Goal: Task Accomplishment & Management: Complete application form

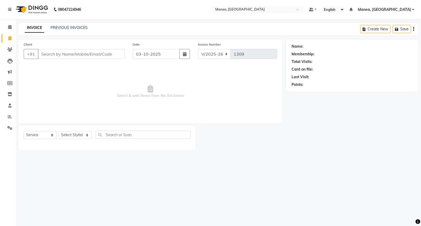
select select "7258"
select select "service"
click at [64, 27] on link "PREVIOUS INVOICES" at bounding box center [69, 27] width 37 height 5
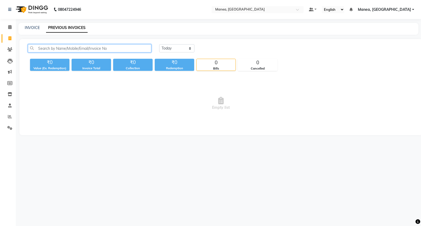
click at [112, 48] on input "text" at bounding box center [89, 48] width 123 height 8
type input "939151"
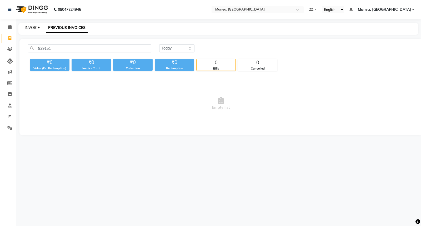
click at [34, 27] on link "INVOICE" at bounding box center [32, 27] width 15 height 5
select select "7258"
select select "service"
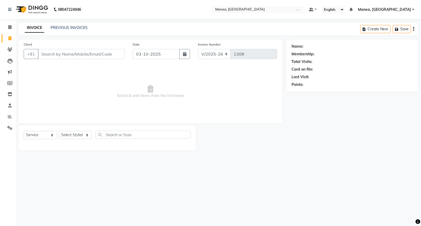
click at [53, 54] on input "Client" at bounding box center [81, 54] width 87 height 10
type input "9391513946"
click at [120, 56] on span "Add Client" at bounding box center [111, 53] width 21 height 5
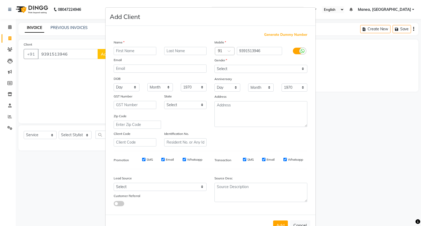
click at [141, 52] on input "text" at bounding box center [135, 51] width 43 height 8
type input "[PERSON_NAME]"
click at [176, 51] on input "text" at bounding box center [185, 51] width 43 height 8
type input "."
click at [271, 67] on select "Select [DEMOGRAPHIC_DATA] [DEMOGRAPHIC_DATA] Other Prefer Not To Say" at bounding box center [260, 69] width 93 height 8
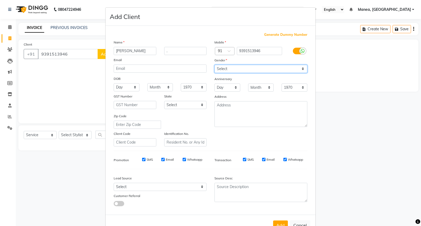
select select "[DEMOGRAPHIC_DATA]"
click at [214, 65] on select "Select [DEMOGRAPHIC_DATA] [DEMOGRAPHIC_DATA] Other Prefer Not To Say" at bounding box center [260, 69] width 93 height 8
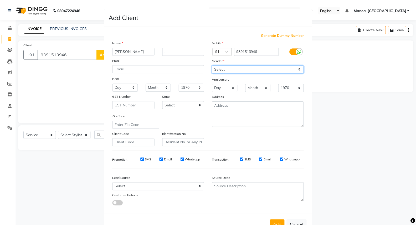
scroll to position [17, 0]
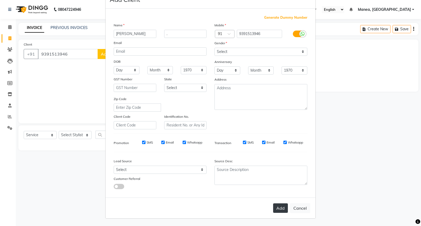
click at [277, 206] on button "Add" at bounding box center [280, 207] width 15 height 9
select select
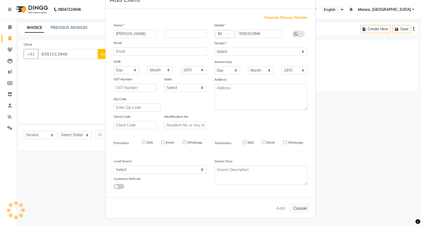
select select
checkbox input "false"
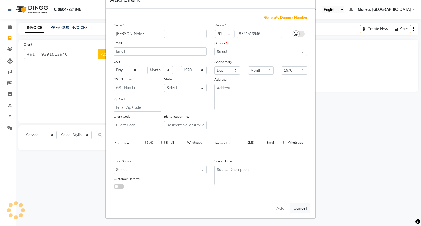
checkbox input "false"
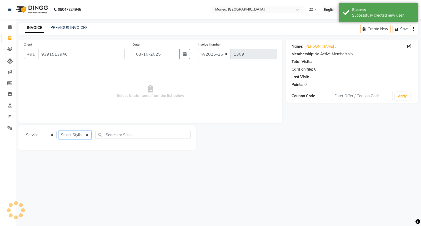
click at [85, 136] on select "Select Stylist [PERSON_NAME][PERSON_NAME] [PERSON_NAME] [PERSON_NAME] naveen" at bounding box center [75, 135] width 33 height 8
select select "62091"
click at [59, 131] on select "Select Stylist [PERSON_NAME][PERSON_NAME] [PERSON_NAME] [PERSON_NAME] naveen" at bounding box center [75, 135] width 33 height 8
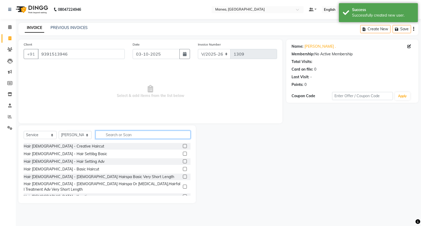
click at [112, 136] on input "text" at bounding box center [143, 134] width 95 height 8
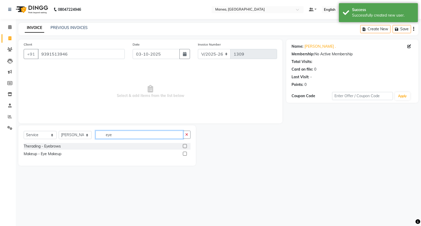
type input "eye"
click at [184, 147] on label at bounding box center [185, 146] width 4 height 4
click at [184, 147] on input "checkbox" at bounding box center [184, 145] width 3 height 3
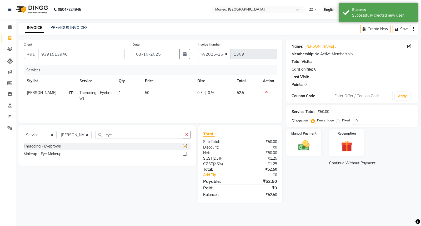
checkbox input "false"
click at [122, 132] on input "eye" at bounding box center [140, 134] width 88 height 8
type input "e"
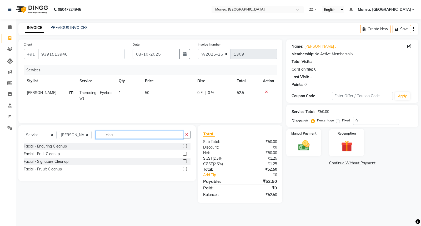
type input "clea"
click at [185, 162] on label at bounding box center [185, 161] width 4 height 4
click at [185, 162] on input "checkbox" at bounding box center [184, 161] width 3 height 3
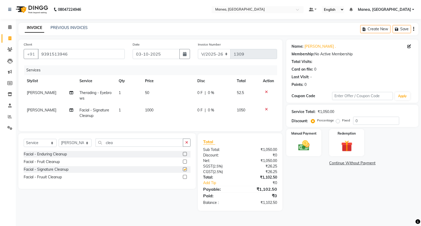
checkbox input "false"
click at [368, 124] on input "0" at bounding box center [376, 121] width 46 height 8
type input "015"
click at [301, 148] on img at bounding box center [303, 145] width 19 height 13
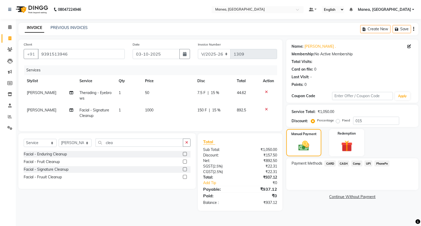
click at [384, 161] on span "PhonePe" at bounding box center [381, 163] width 15 height 6
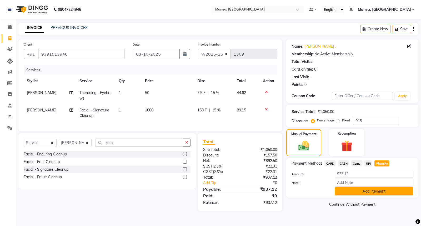
click at [363, 191] on button "Add Payment" at bounding box center [374, 191] width 78 height 8
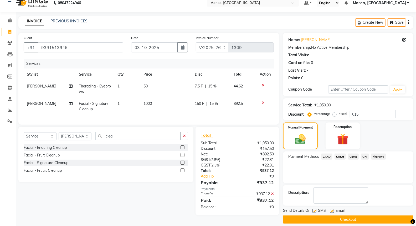
scroll to position [12, 0]
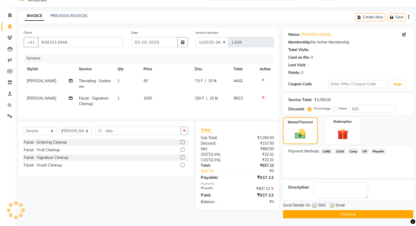
click at [340, 212] on button "Checkout" at bounding box center [348, 214] width 130 height 8
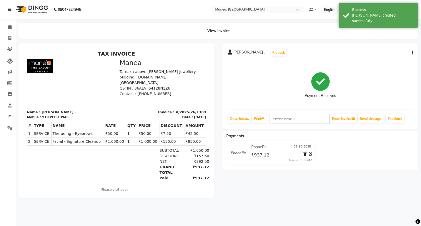
select select "7258"
select select "service"
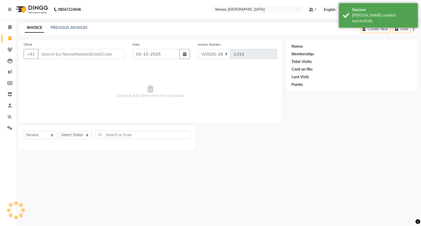
click at [61, 56] on input "Client" at bounding box center [81, 54] width 87 height 10
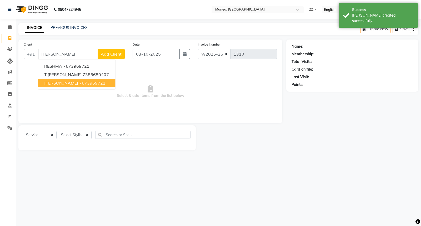
click at [79, 85] on ngb-highlight "7673969721" at bounding box center [92, 82] width 26 height 5
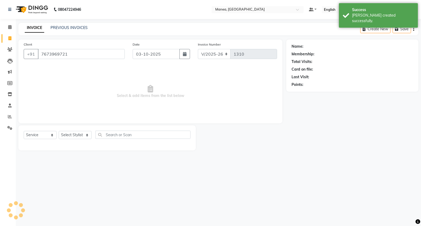
type input "7673969721"
select select "1: Object"
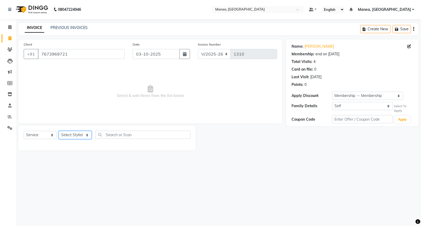
click at [81, 136] on select "Select Stylist [PERSON_NAME][PERSON_NAME] [PERSON_NAME] [PERSON_NAME] naveen" at bounding box center [75, 135] width 33 height 8
select select "62089"
click at [59, 131] on select "Select Stylist [PERSON_NAME][PERSON_NAME] [PERSON_NAME] [PERSON_NAME] naveen" at bounding box center [75, 135] width 33 height 8
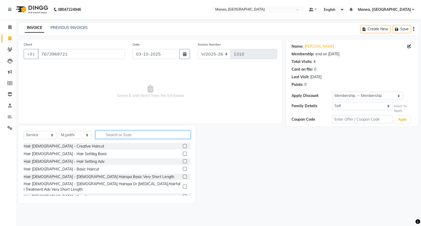
click at [133, 135] on input "text" at bounding box center [143, 134] width 95 height 8
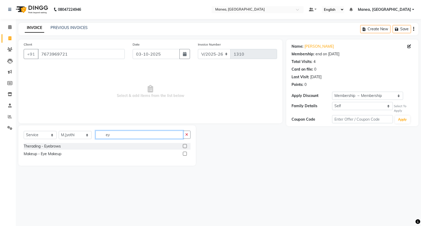
type input "e"
type input "under"
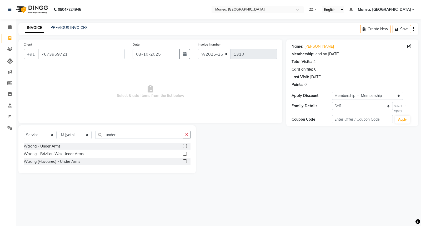
click at [184, 155] on label at bounding box center [185, 154] width 4 height 4
click at [184, 155] on input "checkbox" at bounding box center [184, 153] width 3 height 3
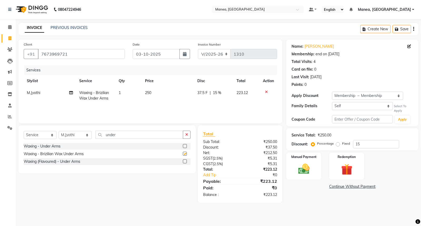
checkbox input "false"
click at [312, 174] on img at bounding box center [303, 168] width 19 height 13
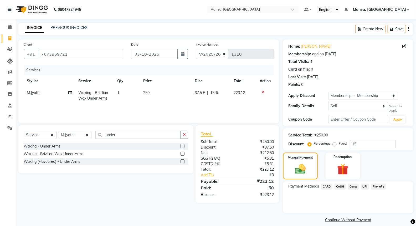
click at [328, 185] on span "CARD" at bounding box center [327, 186] width 11 height 6
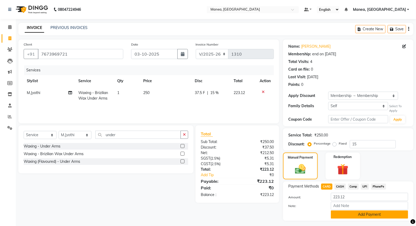
click at [342, 213] on button "Add Payment" at bounding box center [369, 214] width 77 height 8
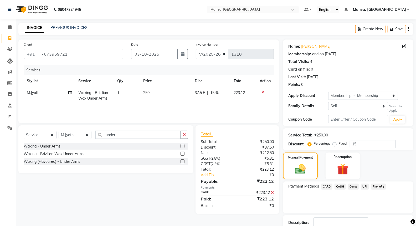
scroll to position [35, 0]
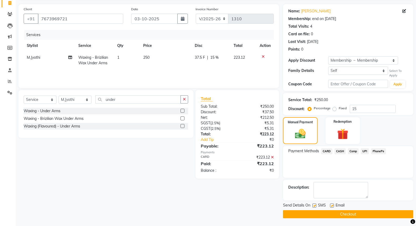
click at [340, 213] on button "Checkout" at bounding box center [348, 214] width 130 height 8
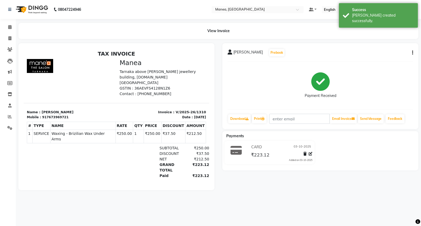
select select "service"
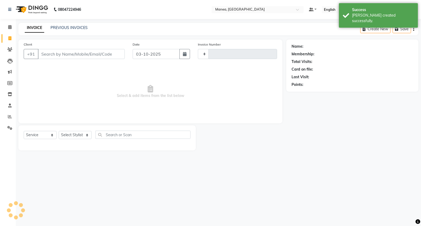
type input "1311"
select select "7258"
click at [65, 52] on input "Client" at bounding box center [81, 54] width 87 height 10
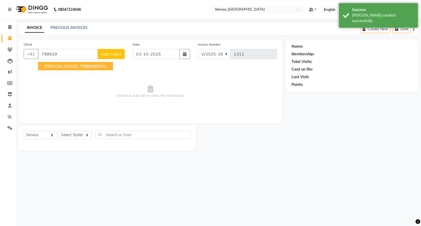
click at [79, 65] on ngb-highlight "798929 8054" at bounding box center [92, 65] width 27 height 5
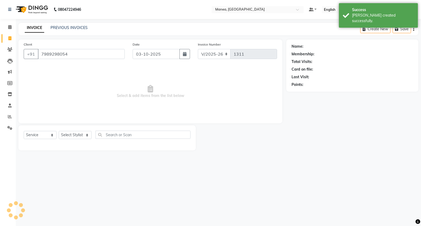
type input "7989298054"
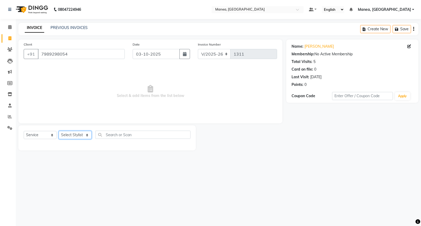
click at [82, 133] on select "Select Stylist [PERSON_NAME][PERSON_NAME] [PERSON_NAME] [PERSON_NAME] naveen" at bounding box center [75, 135] width 33 height 8
select select "62093"
click at [59, 131] on select "Select Stylist [PERSON_NAME][PERSON_NAME] [PERSON_NAME] [PERSON_NAME] naveen" at bounding box center [75, 135] width 33 height 8
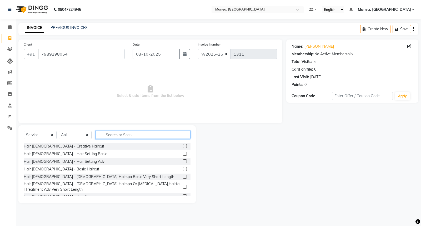
click at [111, 133] on input "text" at bounding box center [143, 134] width 95 height 8
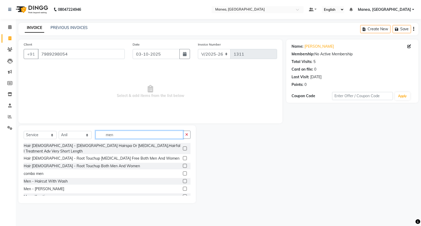
type input "men"
click at [183, 179] on label at bounding box center [185, 181] width 4 height 4
click at [183, 179] on input "checkbox" at bounding box center [184, 180] width 3 height 3
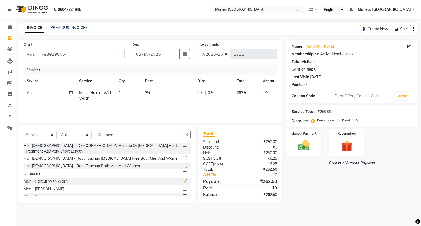
checkbox input "false"
click at [310, 140] on img at bounding box center [303, 145] width 19 height 13
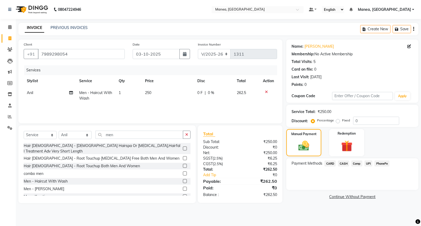
click at [332, 161] on span "CARD" at bounding box center [329, 163] width 11 height 6
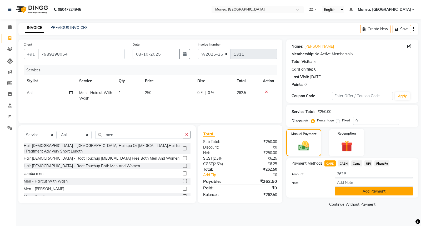
click at [337, 193] on button "Add Payment" at bounding box center [374, 191] width 78 height 8
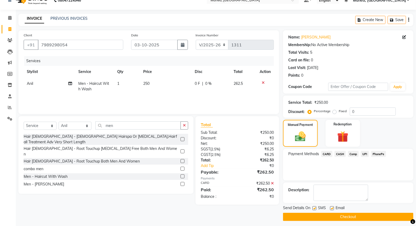
scroll to position [12, 0]
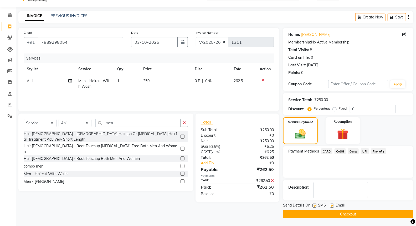
click at [303, 215] on button "Checkout" at bounding box center [348, 214] width 130 height 8
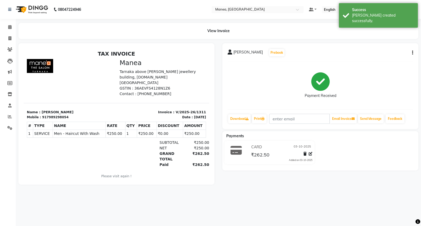
select select "service"
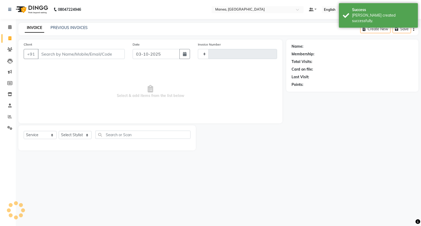
type input "1312"
select select "7258"
click at [62, 54] on input "Client" at bounding box center [81, 54] width 87 height 10
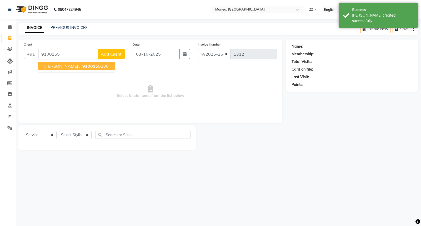
click at [82, 66] on span "9100155" at bounding box center [91, 65] width 18 height 5
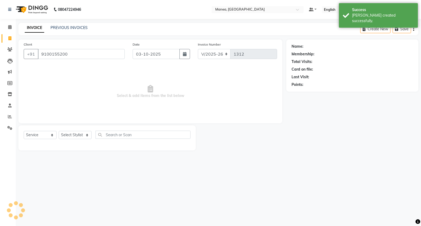
type input "9100155200"
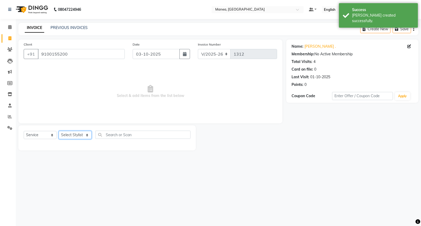
click at [85, 133] on select "Select Stylist [PERSON_NAME][PERSON_NAME] [PERSON_NAME] [PERSON_NAME] naveen" at bounding box center [75, 135] width 33 height 8
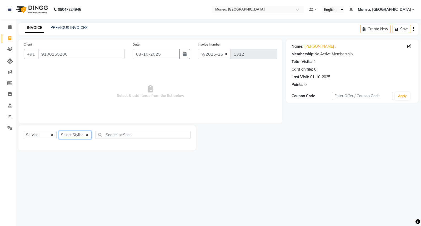
select select "62244"
click at [59, 131] on select "Select Stylist [PERSON_NAME][PERSON_NAME] [PERSON_NAME] [PERSON_NAME] naveen" at bounding box center [75, 135] width 33 height 8
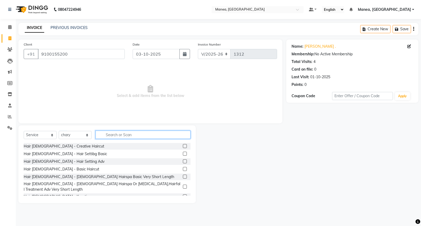
click at [108, 136] on input "text" at bounding box center [143, 134] width 95 height 8
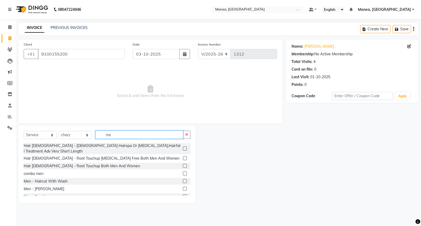
type input "me"
click at [179, 178] on div "Men - Haircut With Wash" at bounding box center [107, 181] width 167 height 7
click at [183, 179] on label at bounding box center [185, 181] width 4 height 4
click at [183, 179] on input "checkbox" at bounding box center [184, 180] width 3 height 3
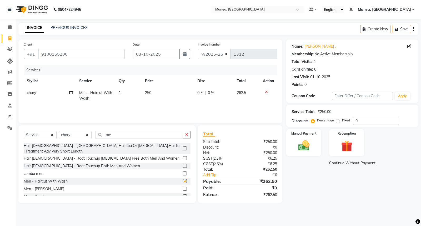
checkbox input "false"
click at [183, 187] on label at bounding box center [185, 189] width 4 height 4
click at [183, 187] on input "checkbox" at bounding box center [184, 188] width 3 height 3
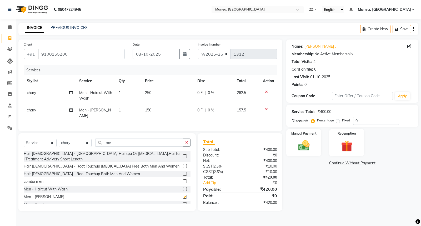
checkbox input "false"
click at [362, 121] on input "0" at bounding box center [376, 121] width 46 height 8
type input "0"
type input "9"
type input "8"
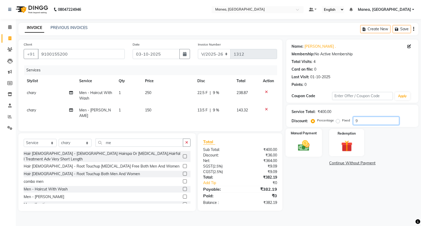
type input "9"
click at [309, 143] on img at bounding box center [303, 145] width 19 height 13
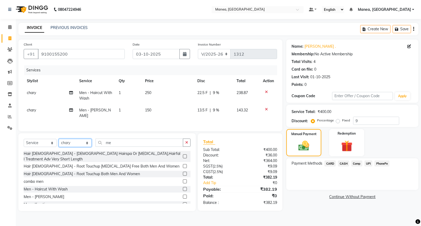
click at [80, 142] on select "Select Stylist [PERSON_NAME][PERSON_NAME] [PERSON_NAME] [PERSON_NAME] naveen" at bounding box center [75, 143] width 33 height 8
select select "62093"
click at [59, 139] on select "Select Stylist [PERSON_NAME][PERSON_NAME] [PERSON_NAME] [PERSON_NAME] naveen" at bounding box center [75, 143] width 33 height 8
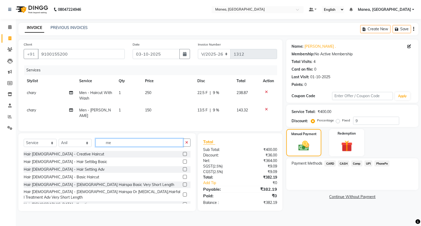
click at [117, 144] on input "me" at bounding box center [140, 142] width 88 height 8
type input "m"
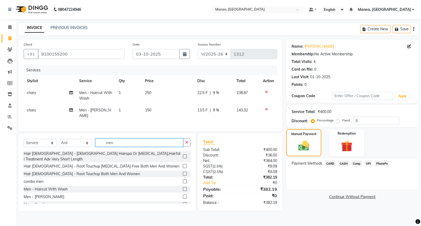
type input "men"
click at [183, 187] on label at bounding box center [185, 189] width 4 height 4
click at [183, 187] on input "checkbox" at bounding box center [184, 188] width 3 height 3
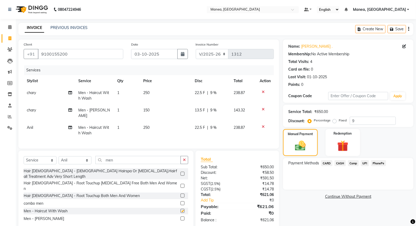
checkbox input "false"
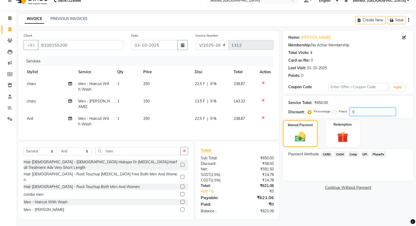
click at [358, 111] on input "9" at bounding box center [373, 112] width 46 height 8
type input "2"
type input "1"
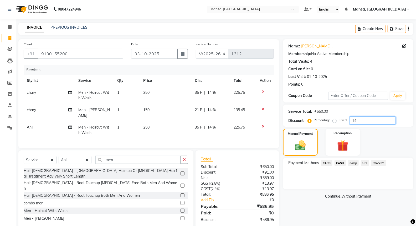
scroll to position [0, 0]
type input "14"
click at [378, 164] on span "PhonePe" at bounding box center [378, 163] width 15 height 6
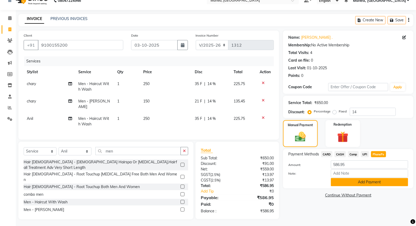
click at [366, 184] on button "Add Payment" at bounding box center [369, 182] width 77 height 8
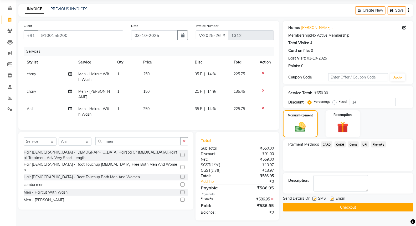
scroll to position [19, 0]
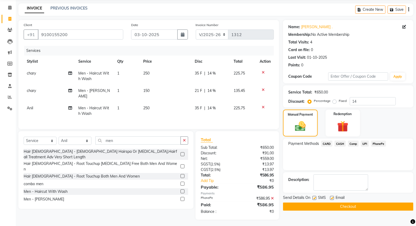
click at [341, 204] on button "Checkout" at bounding box center [348, 206] width 130 height 8
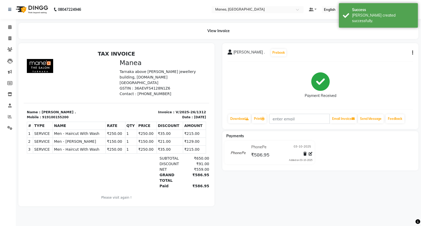
select select "service"
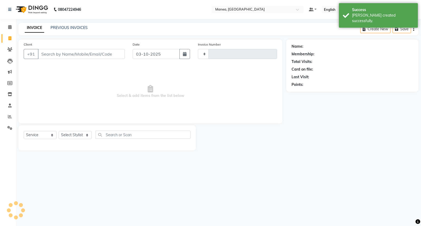
type input "1313"
select select "7258"
click at [70, 52] on input "Client" at bounding box center [81, 54] width 87 height 10
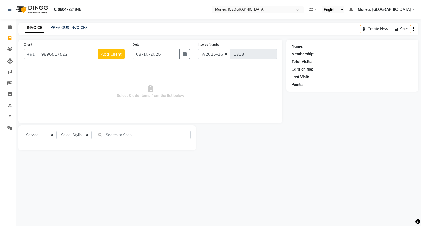
type input "9896517522"
click at [118, 50] on button "Add Client" at bounding box center [111, 54] width 27 height 10
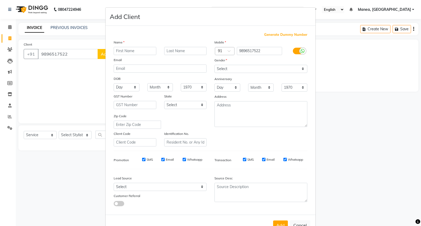
click at [138, 48] on input "text" at bounding box center [135, 51] width 43 height 8
type input "[PERSON_NAME]"
click at [170, 52] on input "text" at bounding box center [185, 51] width 43 height 8
type input "."
click at [257, 66] on select "Select [DEMOGRAPHIC_DATA] [DEMOGRAPHIC_DATA] Other Prefer Not To Say" at bounding box center [260, 69] width 93 height 8
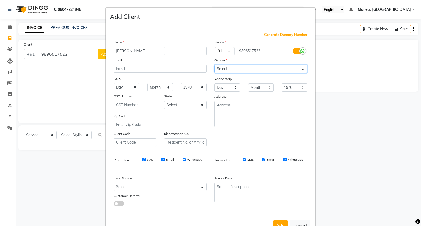
select select "[DEMOGRAPHIC_DATA]"
click at [214, 65] on select "Select [DEMOGRAPHIC_DATA] [DEMOGRAPHIC_DATA] Other Prefer Not To Say" at bounding box center [260, 69] width 93 height 8
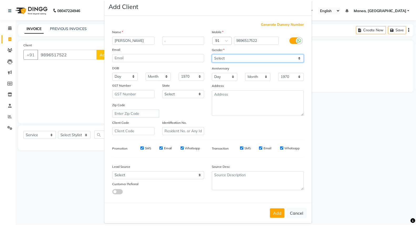
scroll to position [17, 0]
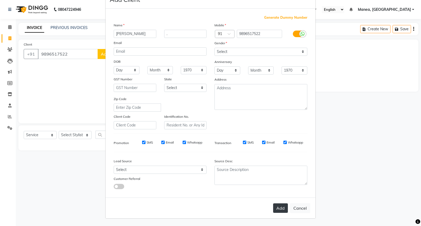
click at [273, 209] on button "Add" at bounding box center [280, 207] width 15 height 9
select select
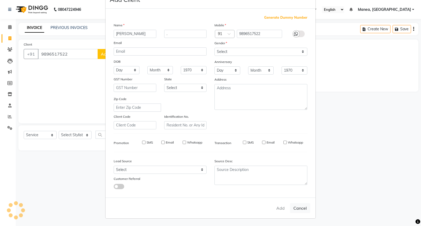
select select
checkbox input "false"
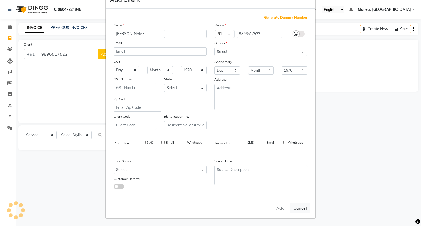
checkbox input "false"
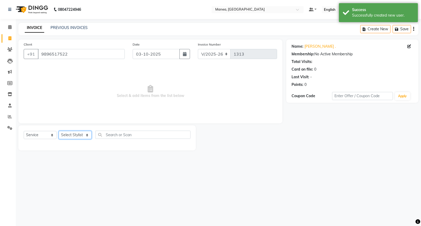
click at [88, 134] on select "Select Stylist [PERSON_NAME][PERSON_NAME] [PERSON_NAME] [PERSON_NAME] naveen" at bounding box center [75, 135] width 33 height 8
select select "62244"
click at [59, 131] on select "Select Stylist [PERSON_NAME][PERSON_NAME] [PERSON_NAME] [PERSON_NAME] naveen" at bounding box center [75, 135] width 33 height 8
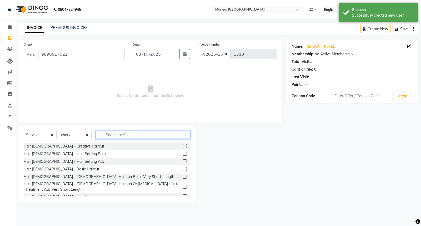
click at [130, 135] on input "text" at bounding box center [143, 134] width 95 height 8
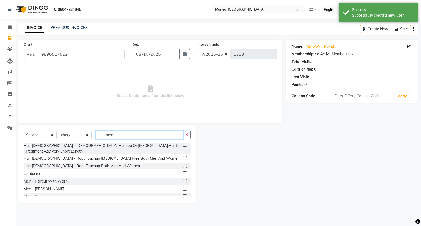
type input "men"
drag, startPoint x: 179, startPoint y: 174, endPoint x: 179, endPoint y: 177, distance: 2.7
click at [183, 179] on label at bounding box center [185, 181] width 4 height 4
click at [183, 179] on input "checkbox" at bounding box center [184, 180] width 3 height 3
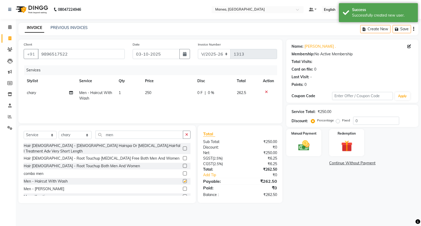
checkbox input "false"
click at [183, 187] on label at bounding box center [185, 189] width 4 height 4
click at [183, 187] on input "checkbox" at bounding box center [184, 188] width 3 height 3
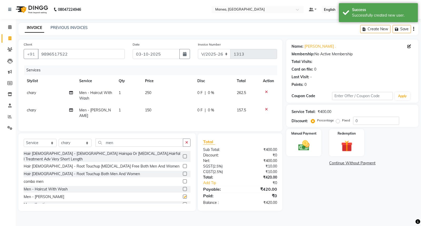
checkbox input "false"
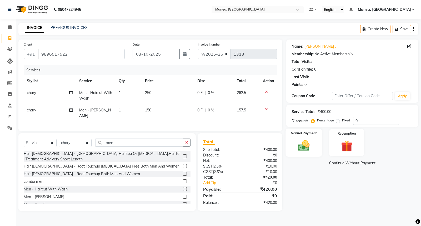
click at [316, 142] on div "Manual Payment" at bounding box center [304, 142] width 36 height 28
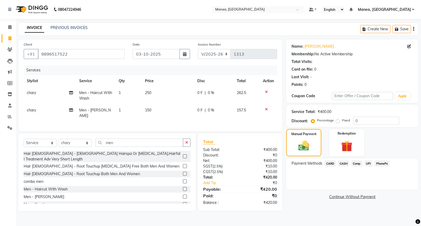
click at [381, 163] on span "PhonePe" at bounding box center [381, 163] width 15 height 6
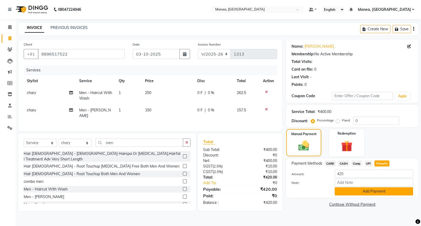
click at [374, 193] on button "Add Payment" at bounding box center [374, 191] width 78 height 8
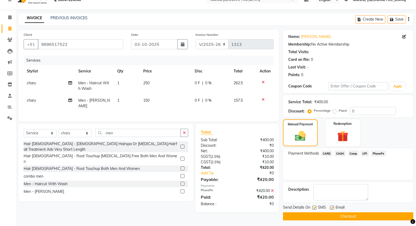
scroll to position [12, 0]
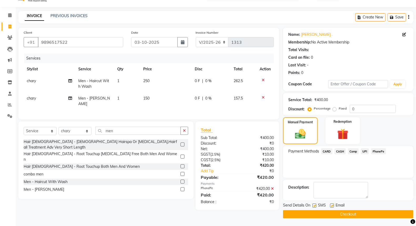
click at [360, 215] on button "Checkout" at bounding box center [348, 214] width 130 height 8
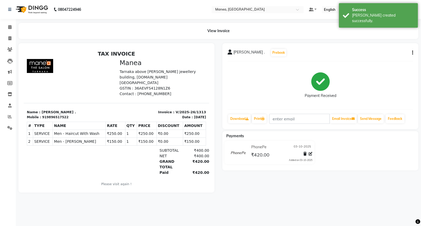
select select "service"
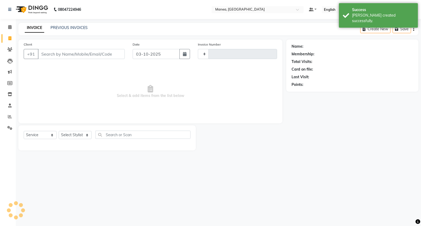
type input "1314"
select select "7258"
click at [111, 55] on input "Client" at bounding box center [81, 54] width 87 height 10
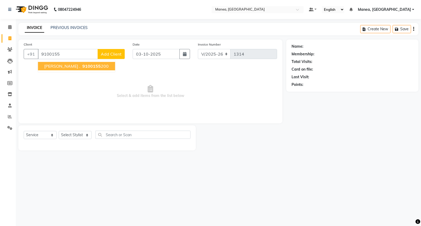
click at [88, 67] on ngb-highlight "9100155 200" at bounding box center [94, 65] width 27 height 5
type input "9100155200"
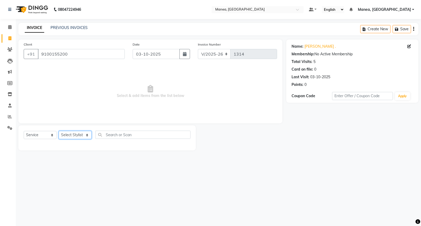
click at [85, 137] on select "Select Stylist [PERSON_NAME][PERSON_NAME] [PERSON_NAME] [PERSON_NAME] naveen" at bounding box center [75, 135] width 33 height 8
select select "62244"
click at [59, 131] on select "Select Stylist [PERSON_NAME][PERSON_NAME] [PERSON_NAME] [PERSON_NAME] naveen" at bounding box center [75, 135] width 33 height 8
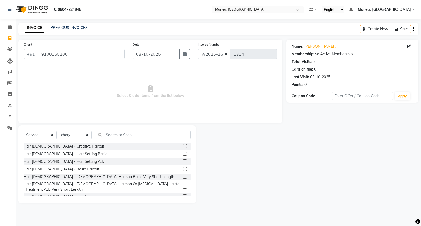
click at [183, 161] on label at bounding box center [185, 161] width 4 height 4
click at [183, 161] on input "checkbox" at bounding box center [184, 161] width 3 height 3
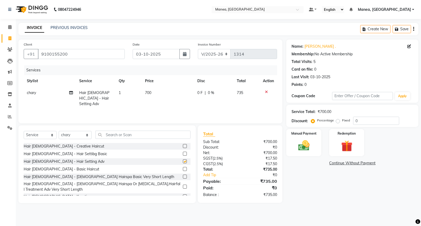
checkbox input "false"
click at [313, 145] on img at bounding box center [303, 145] width 19 height 13
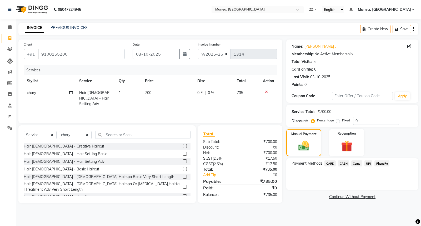
click at [382, 163] on span "PhonePe" at bounding box center [381, 163] width 15 height 6
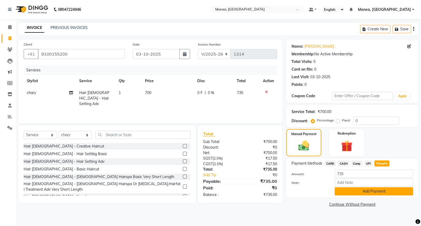
click at [377, 191] on button "Add Payment" at bounding box center [374, 191] width 78 height 8
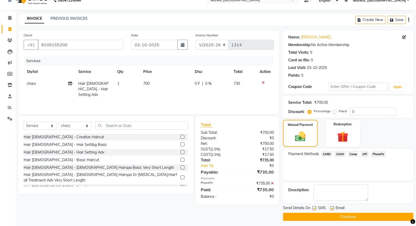
scroll to position [12, 0]
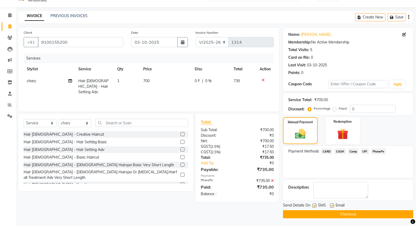
click at [367, 213] on button "Checkout" at bounding box center [348, 214] width 130 height 8
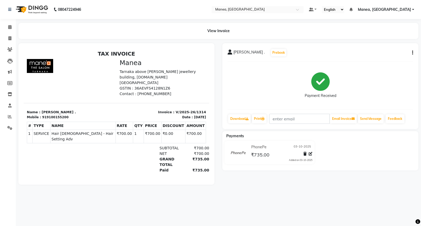
select select "7258"
select select "service"
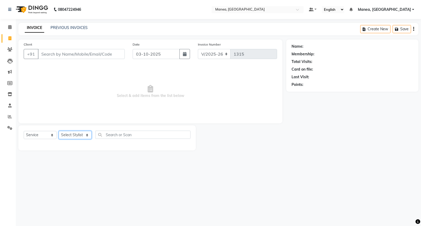
click at [79, 134] on select "Select Stylist [PERSON_NAME][PERSON_NAME] [PERSON_NAME] [PERSON_NAME] naveen" at bounding box center [75, 135] width 33 height 8
select select "62089"
click at [59, 131] on select "Select Stylist [PERSON_NAME][PERSON_NAME] [PERSON_NAME] [PERSON_NAME] naveen" at bounding box center [75, 135] width 33 height 8
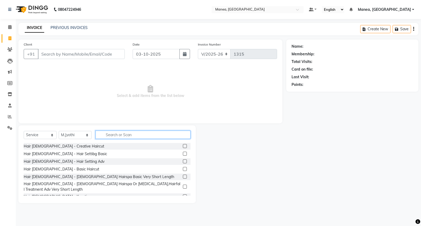
click at [113, 132] on input "text" at bounding box center [143, 134] width 95 height 8
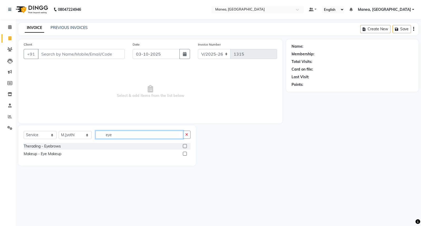
type input "eye"
click at [185, 145] on label at bounding box center [185, 146] width 4 height 4
click at [185, 145] on input "checkbox" at bounding box center [184, 145] width 3 height 3
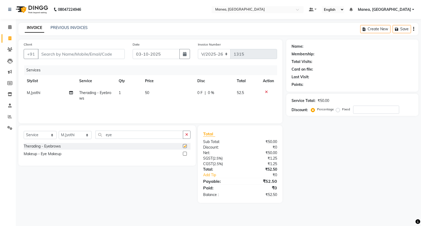
checkbox input "false"
click at [115, 136] on input "eye" at bounding box center [140, 134] width 88 height 8
type input "e"
type input "fore"
click at [184, 146] on label at bounding box center [185, 146] width 4 height 4
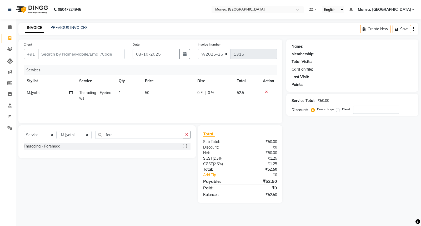
click at [184, 146] on input "checkbox" at bounding box center [184, 145] width 3 height 3
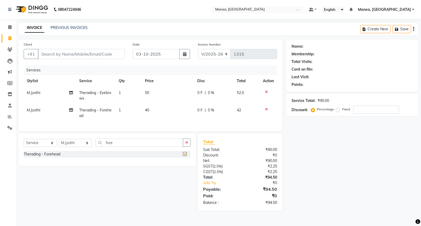
checkbox input "false"
click at [117, 147] on input "fore" at bounding box center [140, 142] width 88 height 8
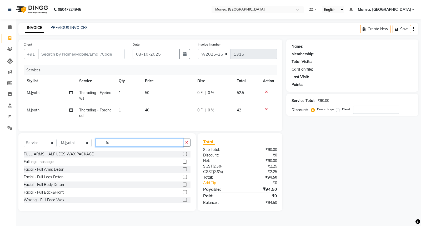
type input "f"
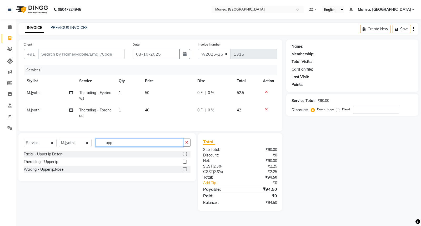
type input "upp"
click at [183, 163] on label at bounding box center [185, 161] width 4 height 4
click at [183, 163] on input "checkbox" at bounding box center [184, 161] width 3 height 3
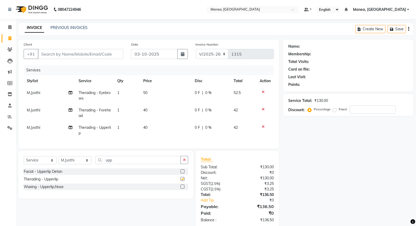
checkbox input "false"
click at [116, 163] on input "upp" at bounding box center [139, 160] width 86 height 8
type input "u"
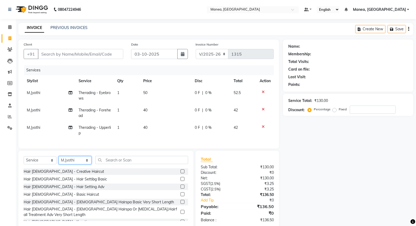
click at [83, 164] on select "Select Stylist [PERSON_NAME][PERSON_NAME] [PERSON_NAME] [PERSON_NAME] naveen" at bounding box center [75, 160] width 33 height 8
select select "62244"
click at [59, 160] on select "Select Stylist [PERSON_NAME][PERSON_NAME] [PERSON_NAME] [PERSON_NAME] naveen" at bounding box center [75, 160] width 33 height 8
drag, startPoint x: 112, startPoint y: 165, endPoint x: 101, endPoint y: 164, distance: 11.1
click at [112, 164] on input "text" at bounding box center [142, 160] width 93 height 8
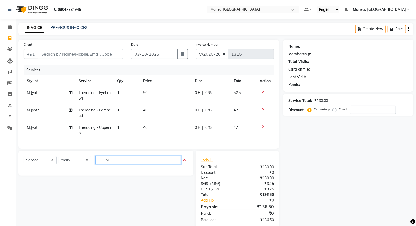
type input "b"
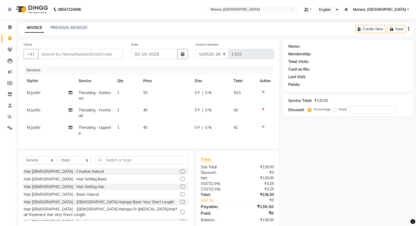
click at [181, 188] on label at bounding box center [183, 186] width 4 height 4
click at [181, 188] on input "checkbox" at bounding box center [182, 186] width 3 height 3
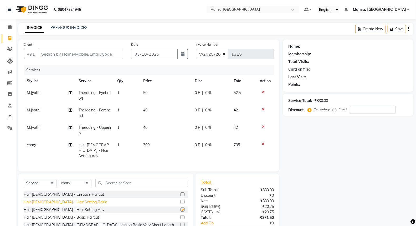
checkbox input "false"
click at [61, 28] on link "PREVIOUS INVOICES" at bounding box center [69, 27] width 37 height 5
click at [80, 54] on input "Client" at bounding box center [81, 54] width 86 height 10
click at [87, 56] on input "Client" at bounding box center [81, 54] width 86 height 10
type input "9"
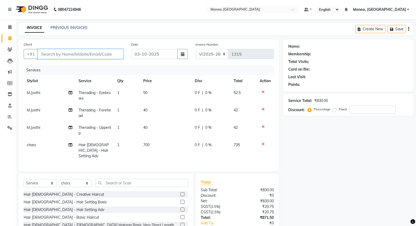
type input "0"
type input "9176456566"
click at [120, 54] on span "Add Client" at bounding box center [109, 53] width 21 height 5
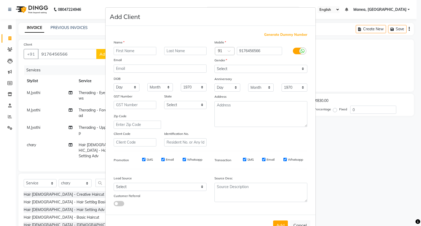
click at [123, 52] on input "text" at bounding box center [135, 51] width 43 height 8
type input "sthepy"
click at [182, 51] on input "text" at bounding box center [185, 51] width 43 height 8
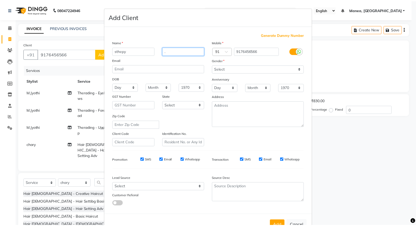
scroll to position [17, 0]
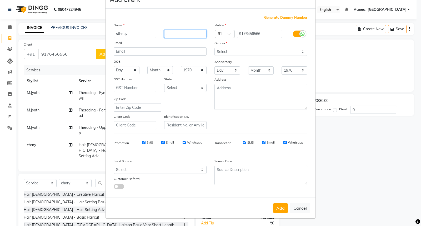
type input "."
click at [282, 48] on select "Select [DEMOGRAPHIC_DATA] [DEMOGRAPHIC_DATA] Other Prefer Not To Say" at bounding box center [260, 52] width 93 height 8
select select "[DEMOGRAPHIC_DATA]"
click at [214, 48] on select "Select [DEMOGRAPHIC_DATA] [DEMOGRAPHIC_DATA] Other Prefer Not To Say" at bounding box center [260, 52] width 93 height 8
click at [277, 207] on button "Add" at bounding box center [280, 207] width 15 height 9
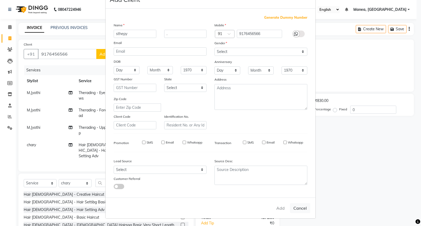
select select
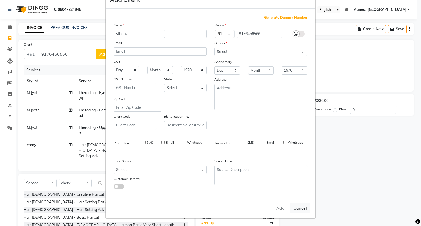
select select
checkbox input "false"
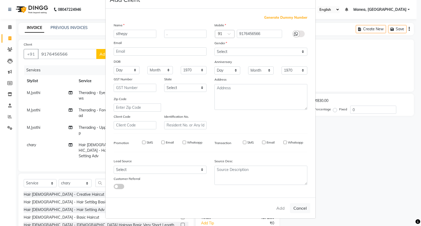
checkbox input "false"
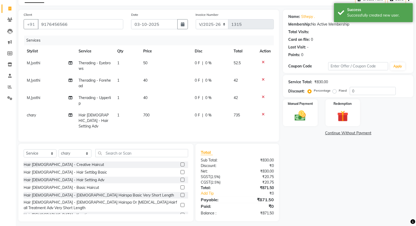
scroll to position [32, 0]
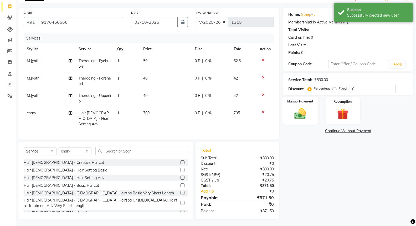
click at [308, 115] on img at bounding box center [300, 113] width 19 height 13
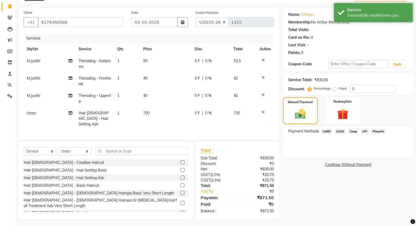
click at [378, 130] on span "PhonePe" at bounding box center [378, 131] width 15 height 6
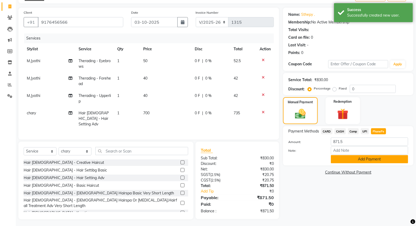
click at [384, 159] on button "Add Payment" at bounding box center [369, 159] width 77 height 8
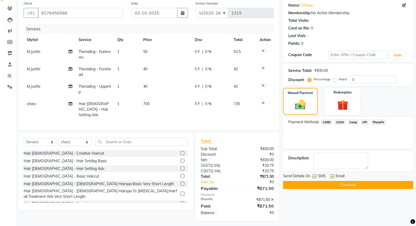
scroll to position [43, 0]
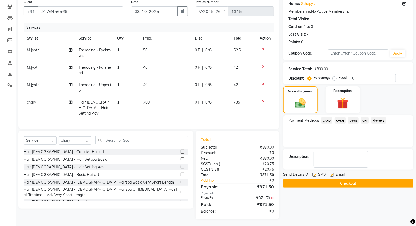
click at [370, 181] on button "Checkout" at bounding box center [348, 183] width 130 height 8
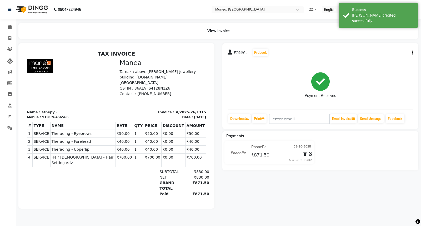
select select "service"
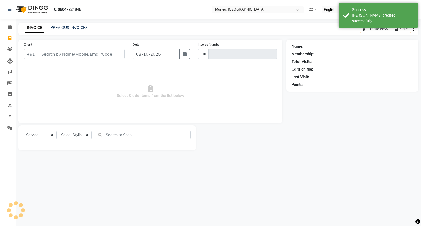
type input "1316"
select select "7258"
click at [72, 26] on link "PREVIOUS INVOICES" at bounding box center [69, 27] width 37 height 5
